Goal: Information Seeking & Learning: Learn about a topic

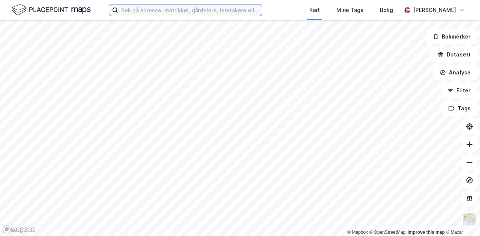
click at [157, 13] on input at bounding box center [189, 9] width 143 height 11
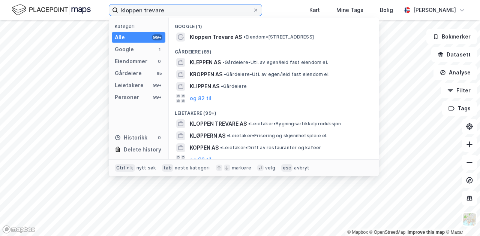
type input "kloppen trevare"
click at [199, 36] on span "Kloppen Trevare AS" at bounding box center [216, 37] width 52 height 9
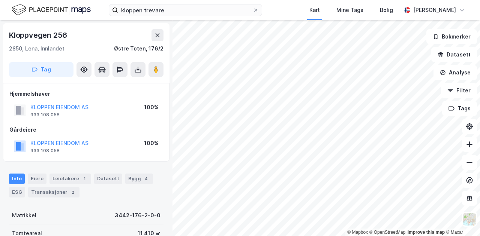
click at [63, 172] on div "Info [PERSON_NAME] 1 Datasett Bygg 4 ESG Transaksjoner 2" at bounding box center [86, 183] width 172 height 36
click at [63, 175] on div "Leietakere 1" at bounding box center [70, 179] width 42 height 10
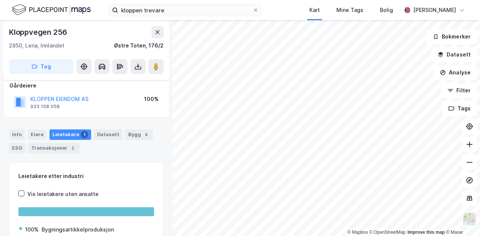
scroll to position [121, 0]
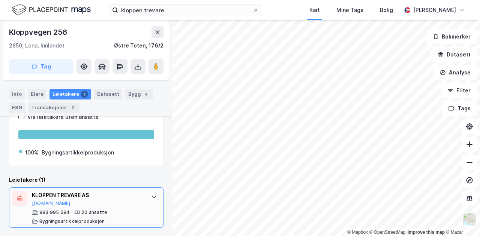
click at [148, 195] on div at bounding box center [154, 197] width 12 height 12
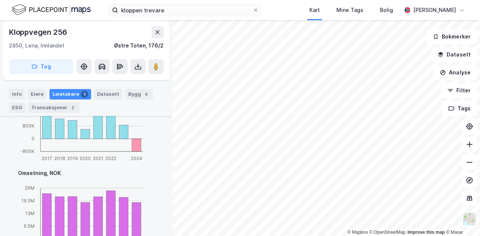
scroll to position [539, 0]
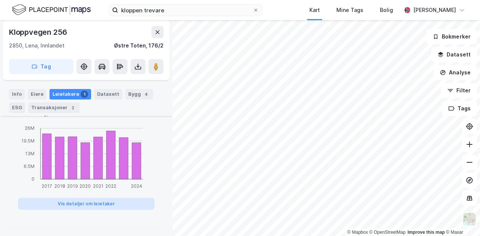
click at [100, 204] on button "Vis detaljer om leietaker" at bounding box center [86, 204] width 136 height 12
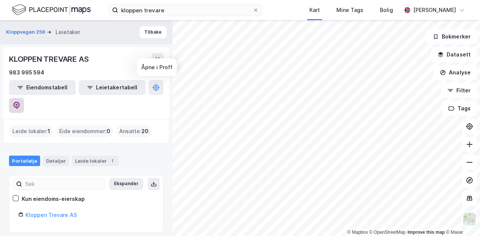
click at [24, 98] on button at bounding box center [16, 105] width 15 height 15
click at [148, 32] on button "Tilbake" at bounding box center [152, 32] width 27 height 12
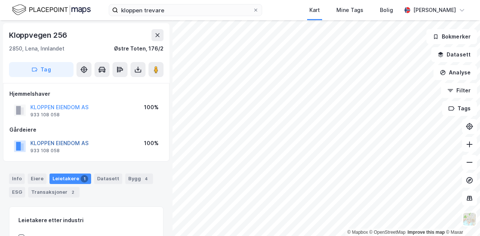
click at [0, 0] on button "KLOPPEN EIENDOM AS" at bounding box center [0, 0] width 0 height 0
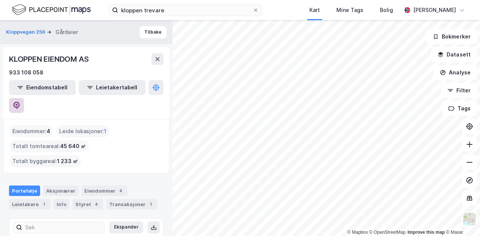
click at [20, 102] on icon at bounding box center [16, 105] width 6 height 7
